Goal: Information Seeking & Learning: Check status

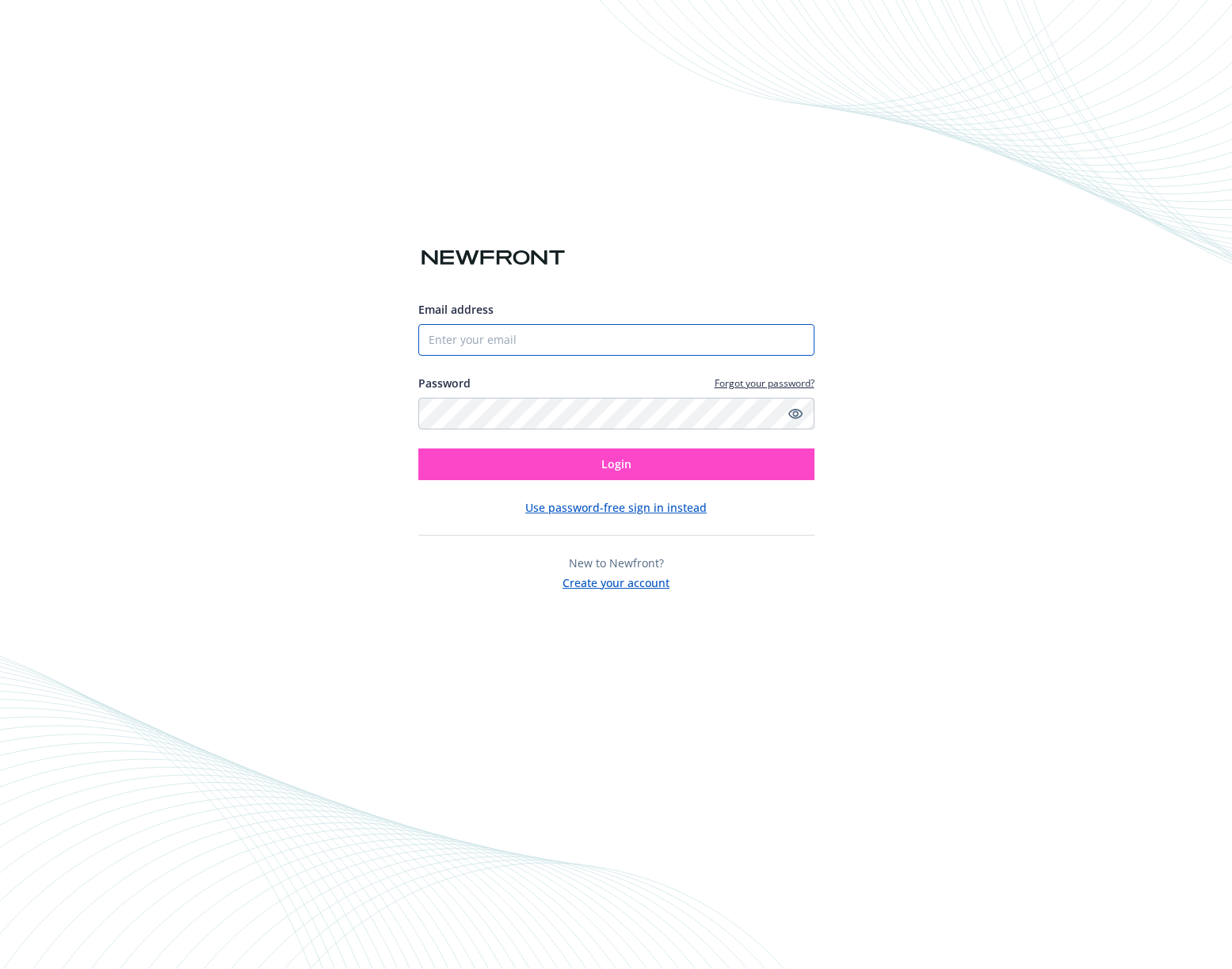
type input "[PERSON_NAME][EMAIL_ADDRESS][DOMAIN_NAME]"
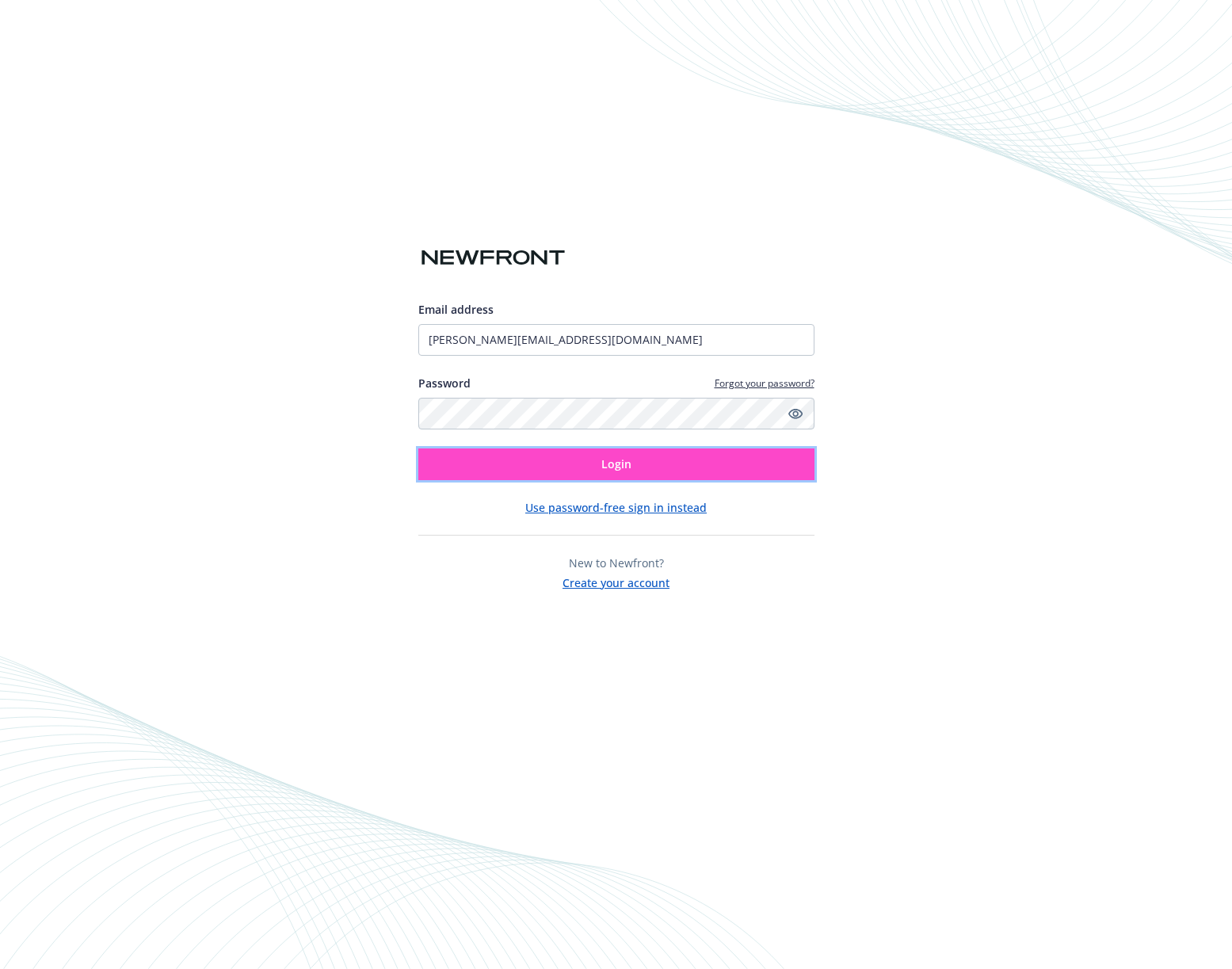
click at [637, 465] on button "Login" at bounding box center [616, 464] width 396 height 32
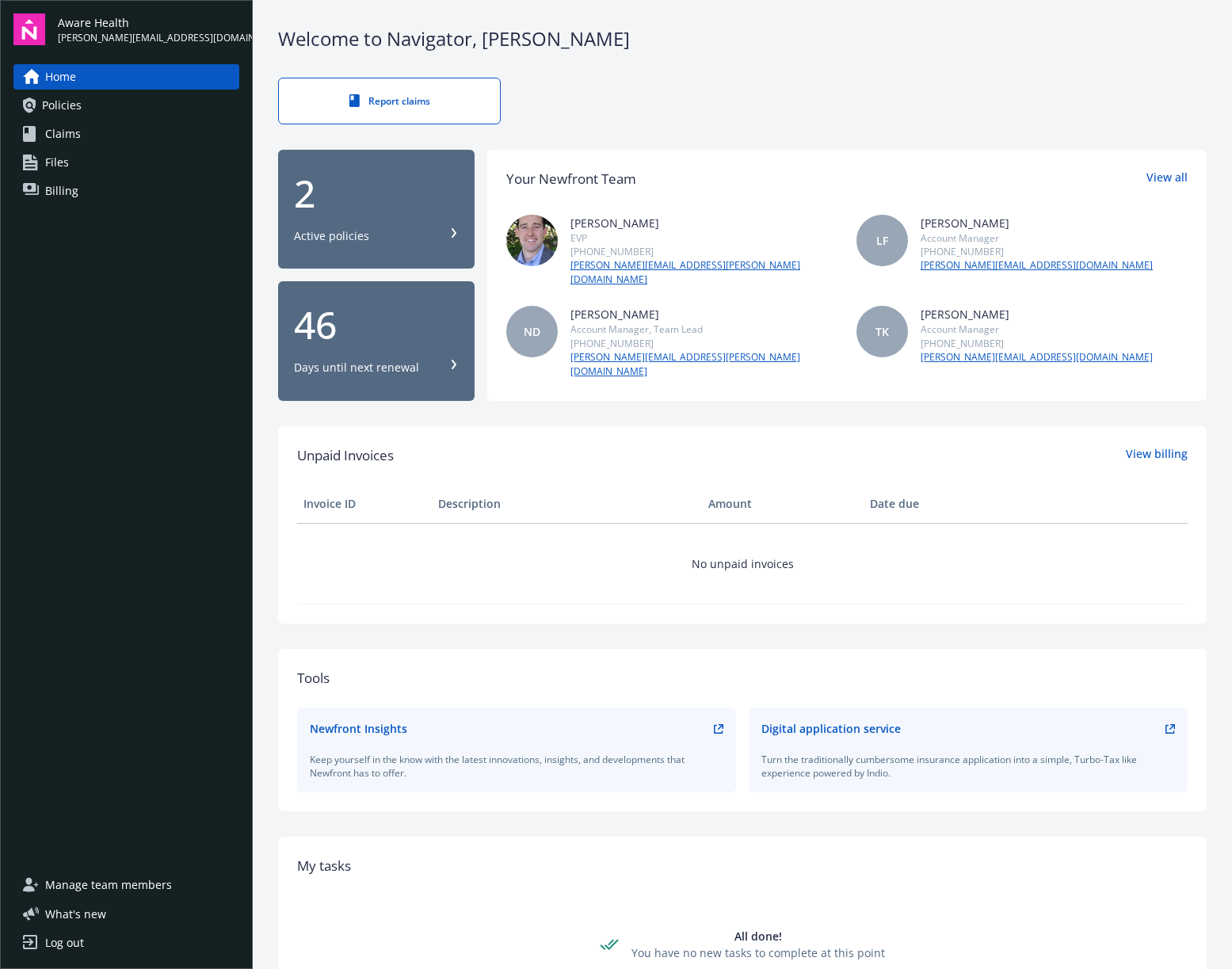
click at [79, 108] on span "Policies" at bounding box center [61, 106] width 39 height 26
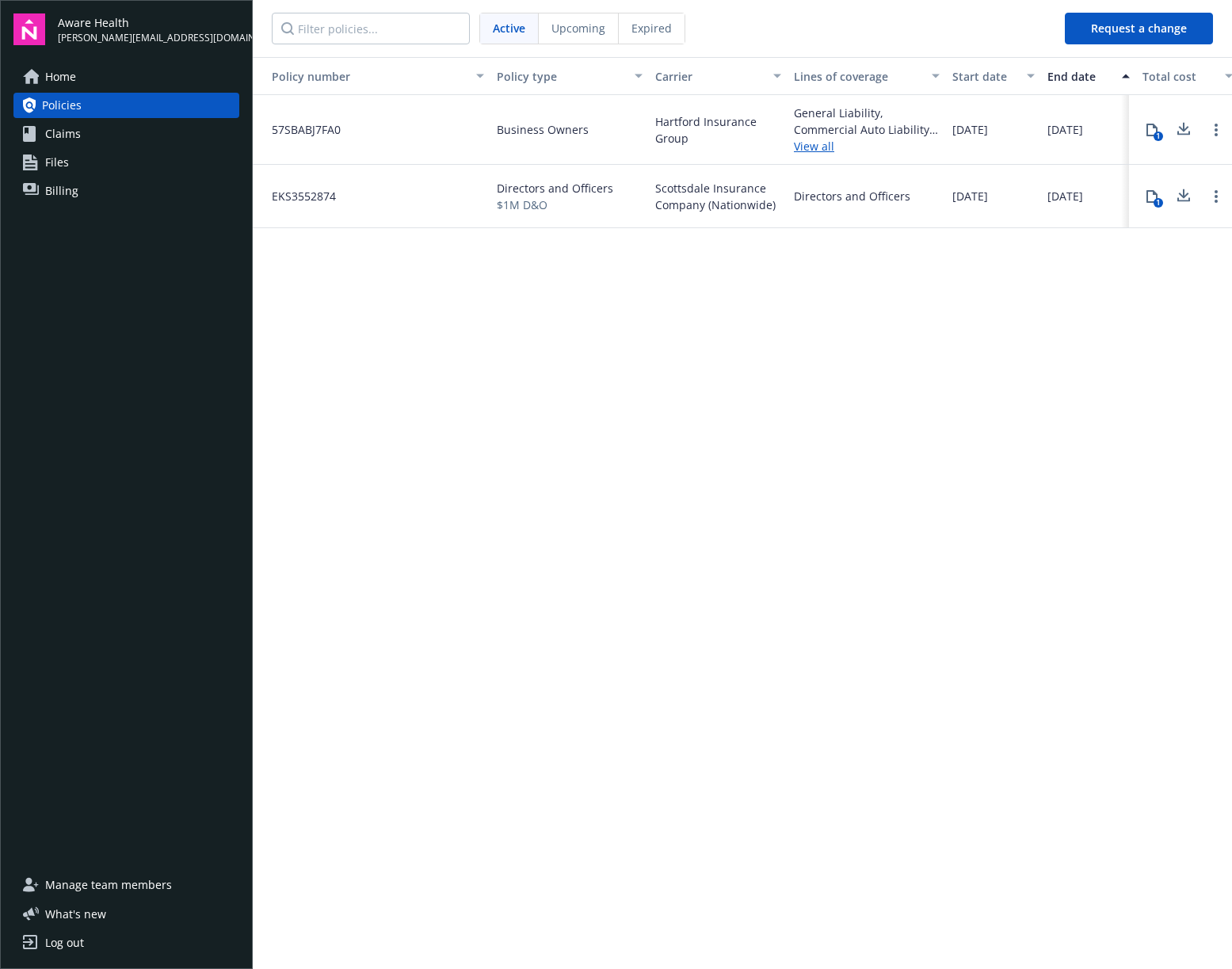
click at [69, 75] on span "Home" at bounding box center [61, 77] width 31 height 26
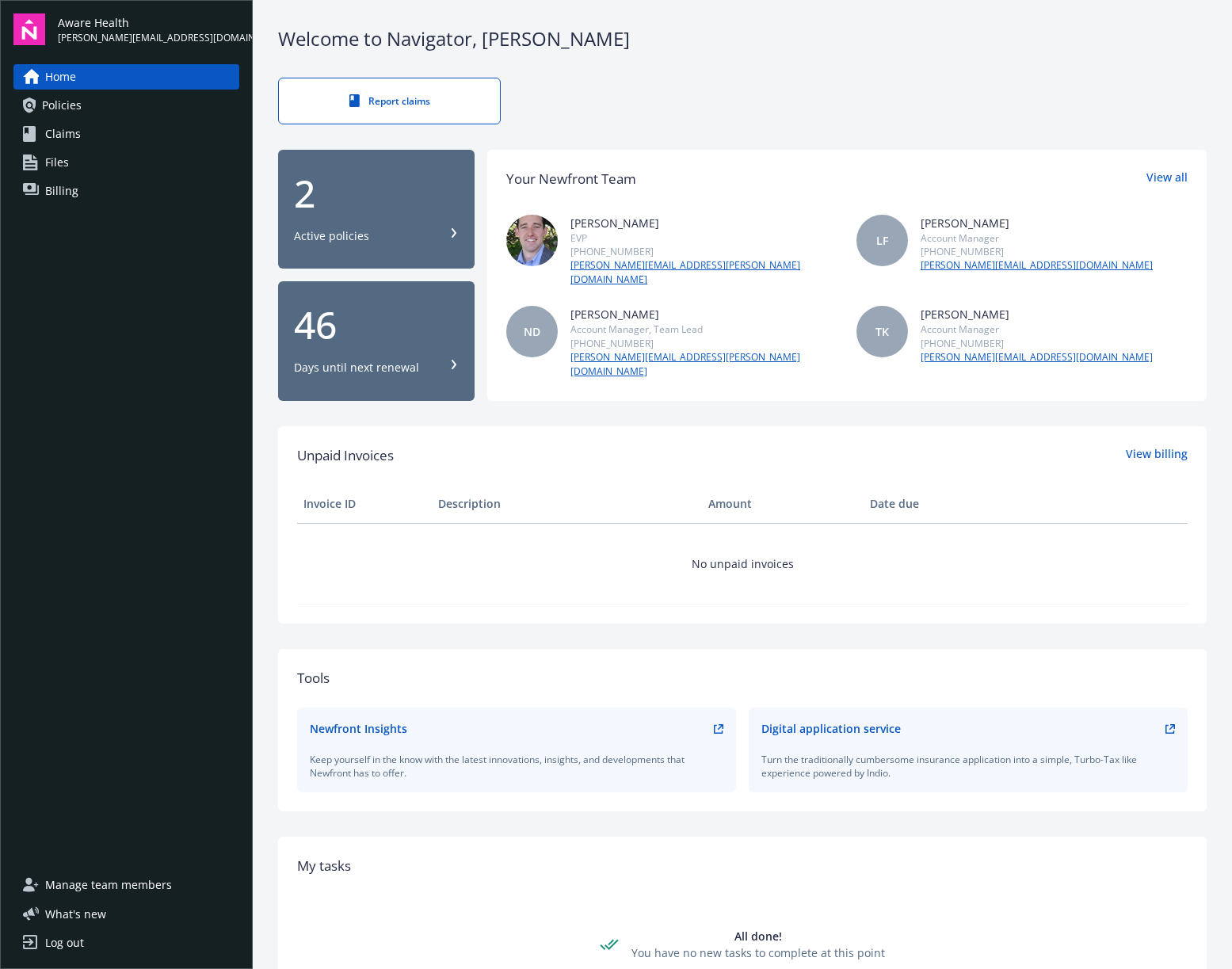
click at [61, 166] on span "Files" at bounding box center [57, 163] width 24 height 26
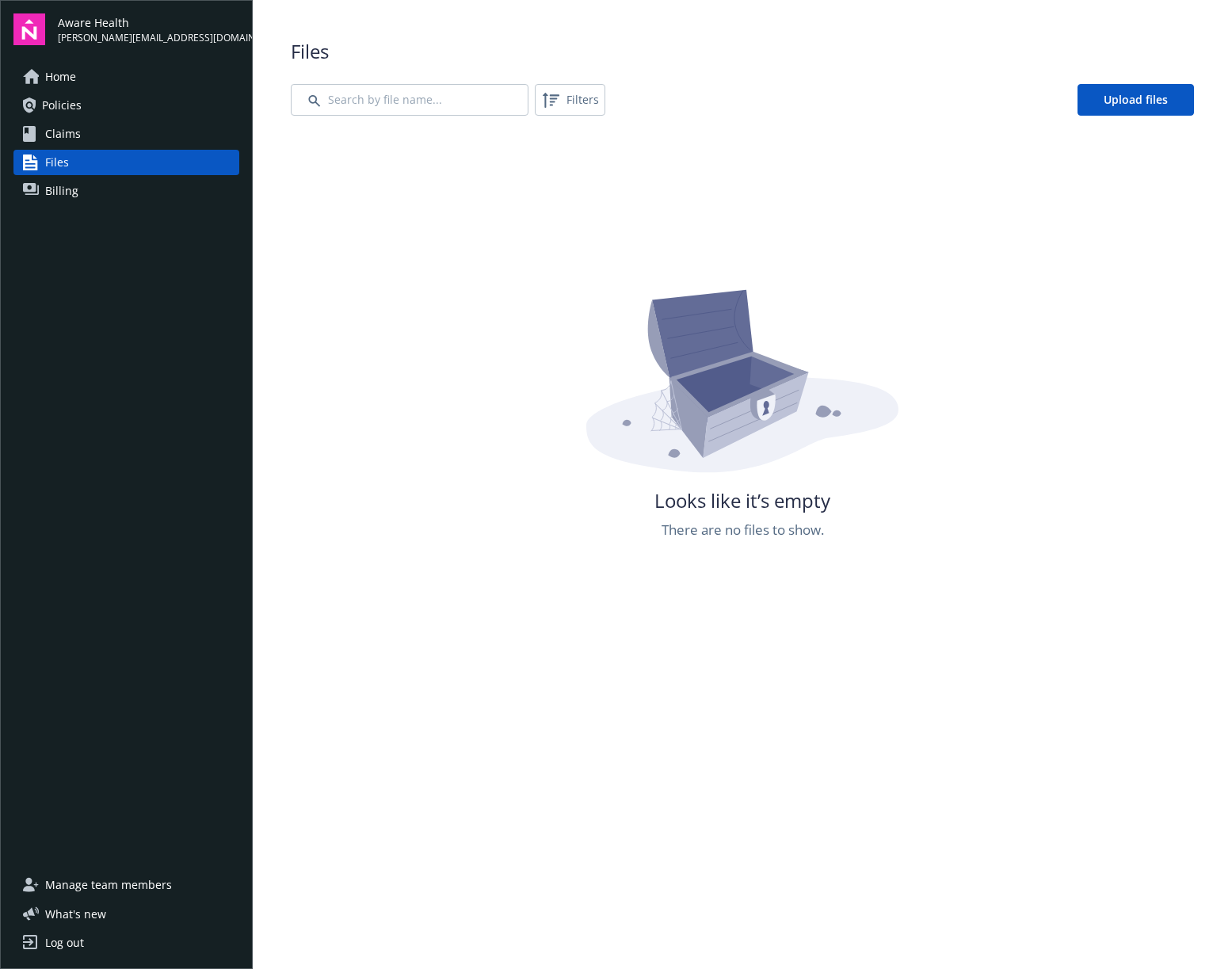
click at [54, 66] on span "Home" at bounding box center [61, 77] width 31 height 26
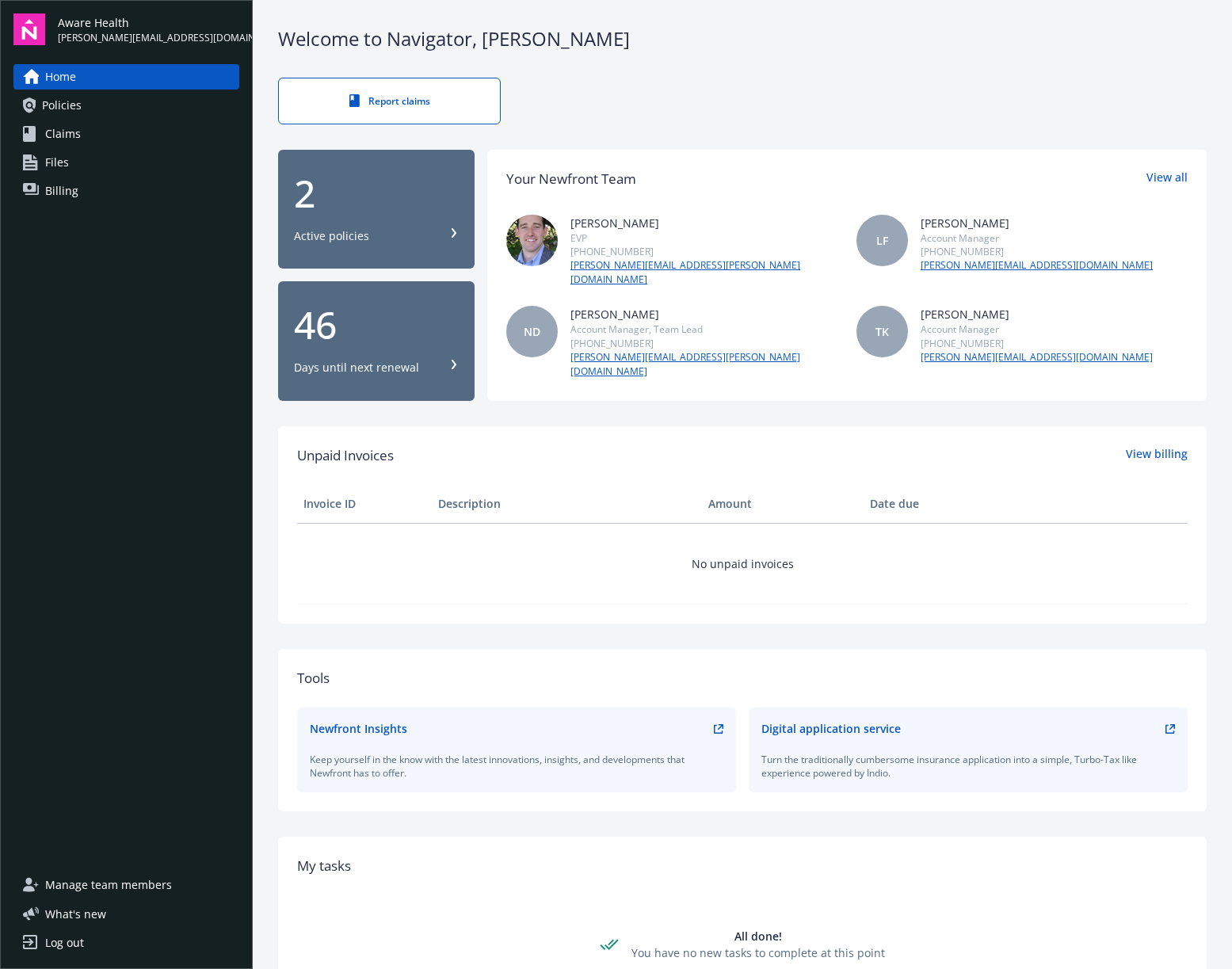
click at [364, 360] on div "Days until next renewal" at bounding box center [357, 368] width 125 height 16
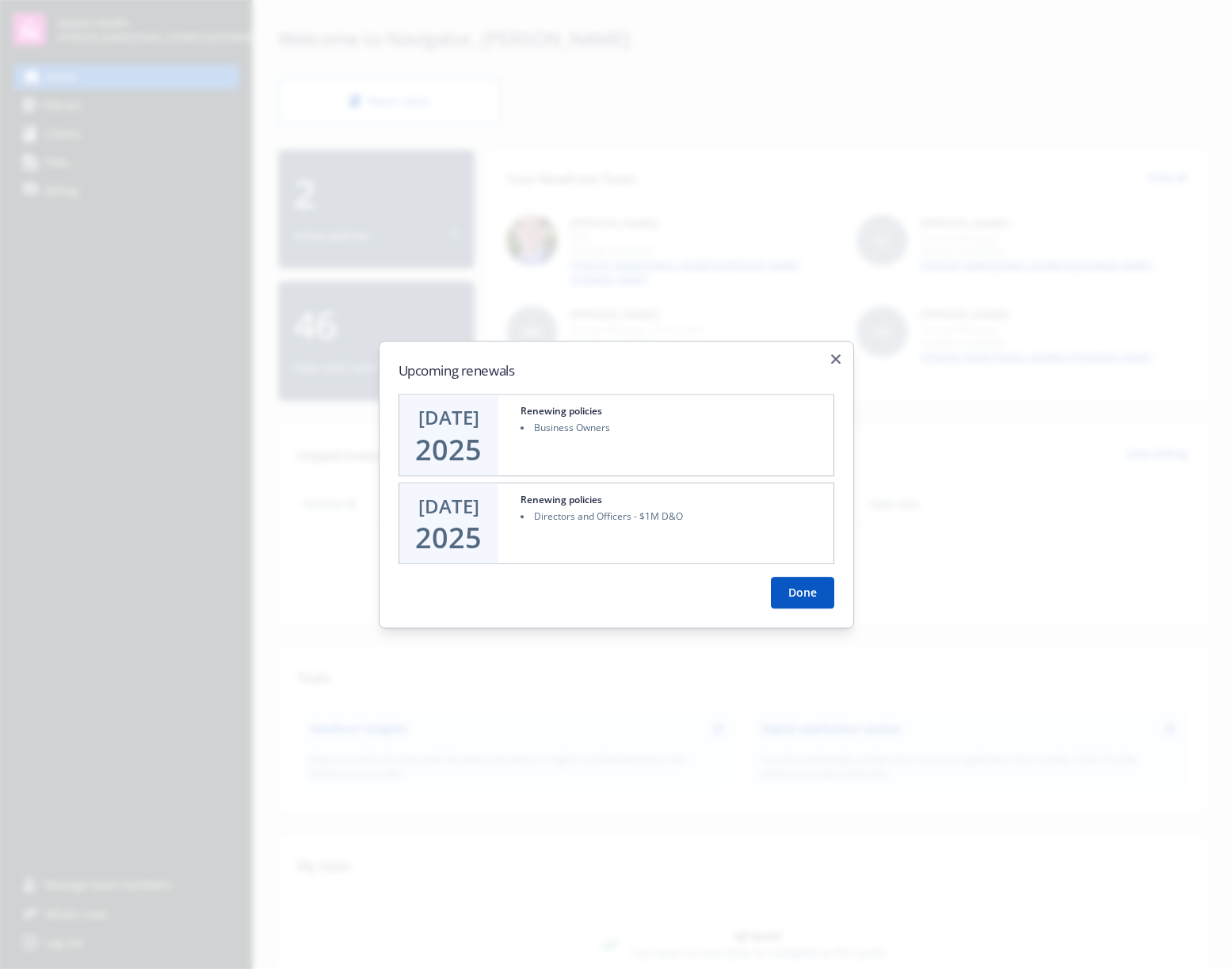
click at [607, 518] on li "Directors and Officers - $1M D&O" at bounding box center [672, 516] width 304 height 14
click at [539, 414] on div "Renewing policies" at bounding box center [561, 411] width 82 height 14
click at [830, 358] on div "Upcoming renewals [DATE] Renewing policies Business Owners [DATE] Renewing poli…" at bounding box center [616, 484] width 475 height 288
click at [834, 357] on icon "button" at bounding box center [835, 358] width 9 height 9
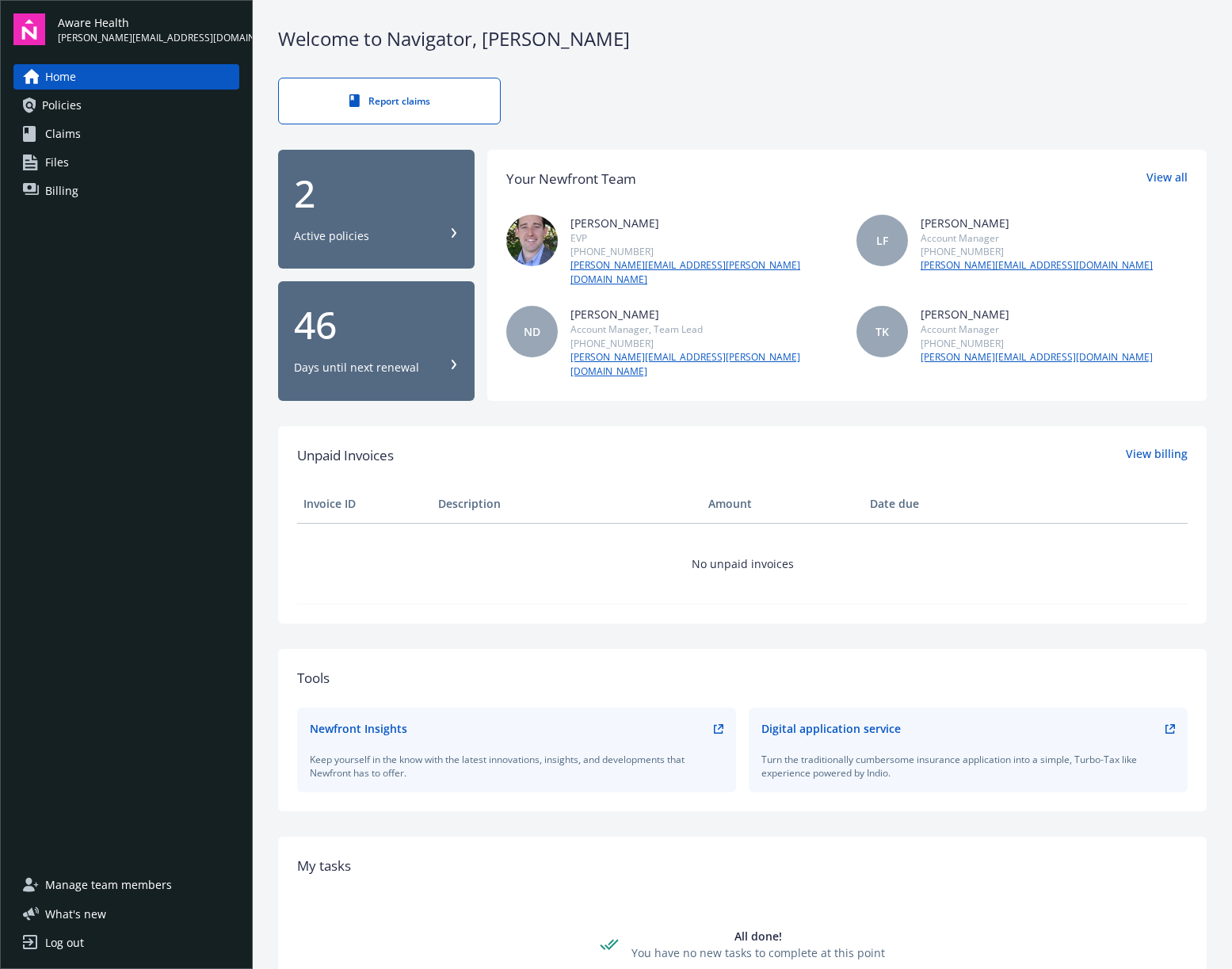
click at [808, 720] on div "Digital application service" at bounding box center [831, 728] width 139 height 17
click at [1170, 724] on icon at bounding box center [1170, 728] width 9 height 9
